Goal: Find specific page/section: Find specific page/section

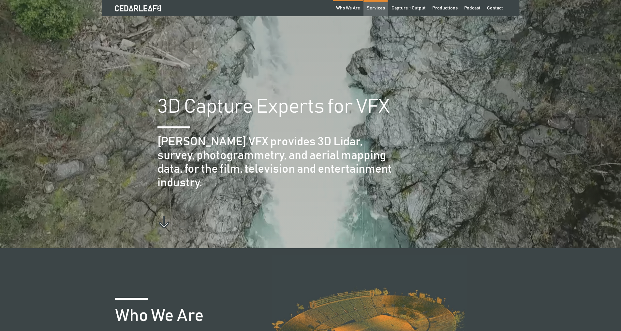
click at [373, 6] on div "Services" at bounding box center [376, 8] width 18 height 7
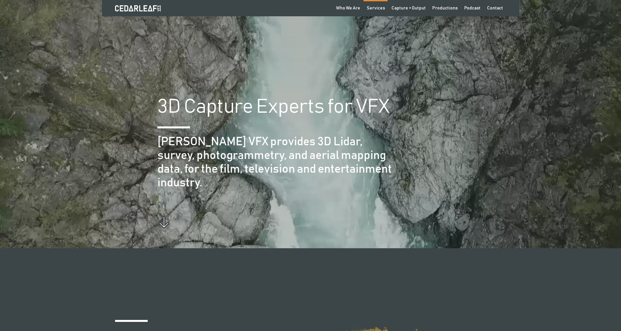
scroll to position [960, 0]
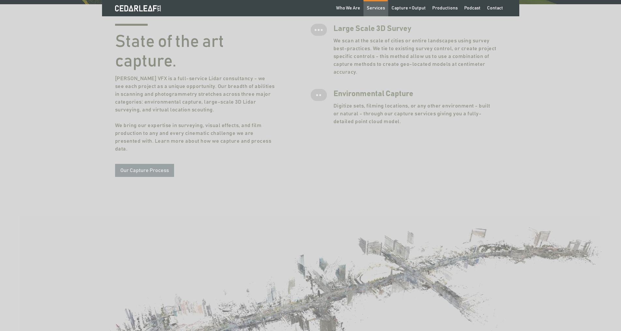
drag, startPoint x: 0, startPoint y: 0, endPoint x: 379, endPoint y: 9, distance: 379.1
click at [380, 9] on div "Services" at bounding box center [376, 8] width 18 height 7
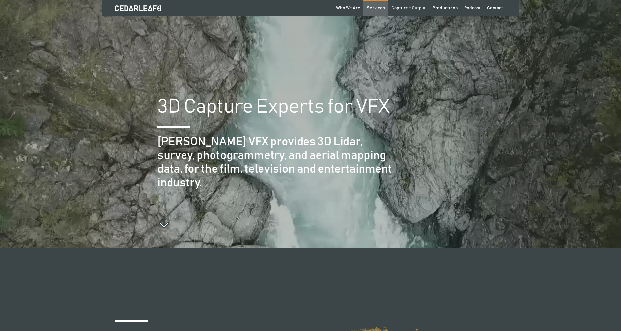
scroll to position [960, 0]
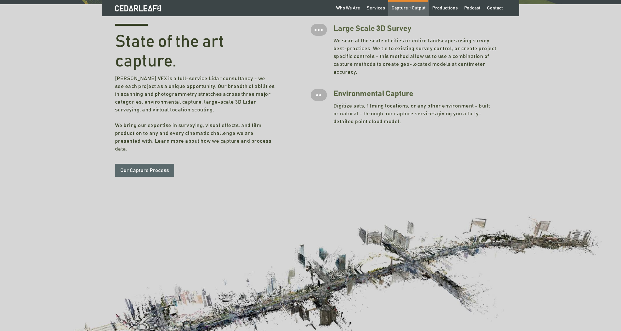
click at [415, 8] on div "Capture + Output" at bounding box center [409, 8] width 34 height 7
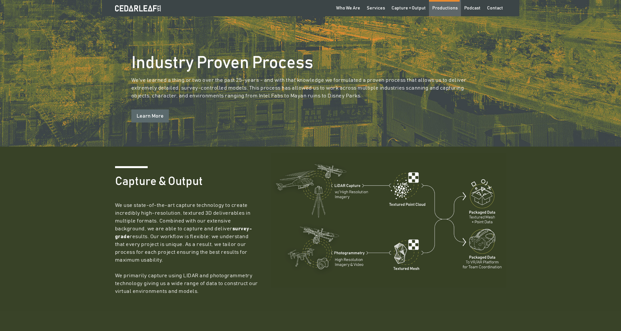
click at [450, 8] on div "Productions" at bounding box center [444, 8] width 25 height 7
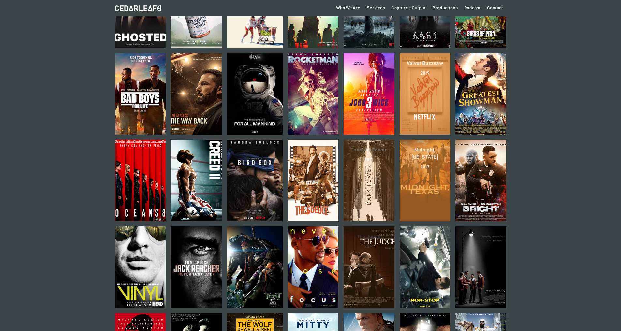
scroll to position [294, 0]
